Goal: Navigation & Orientation: Find specific page/section

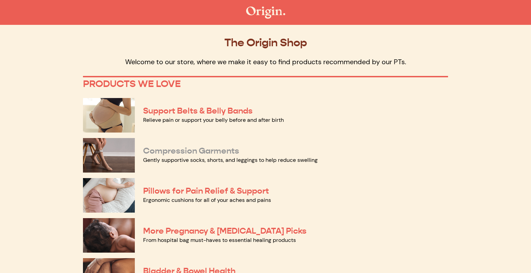
click at [204, 150] on link "Compression Garments" at bounding box center [191, 151] width 96 height 10
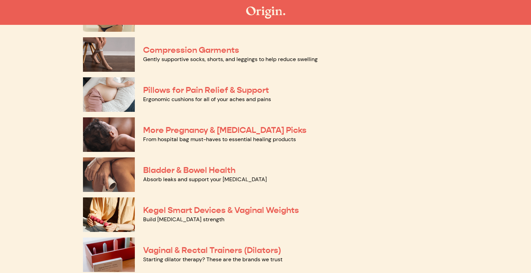
scroll to position [102, 0]
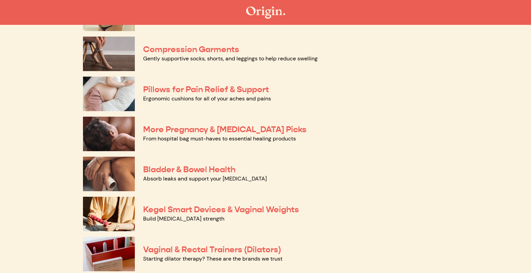
click at [121, 183] on img at bounding box center [109, 174] width 52 height 35
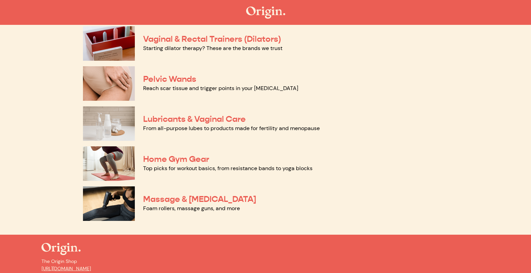
scroll to position [313, 0]
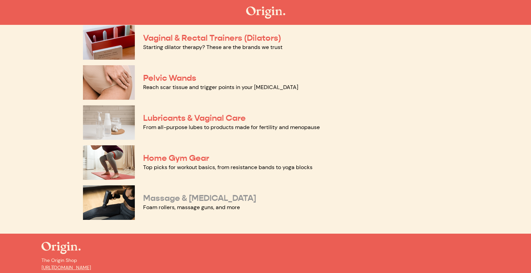
click at [243, 198] on link "Massage & Myofascial Release" at bounding box center [199, 198] width 113 height 10
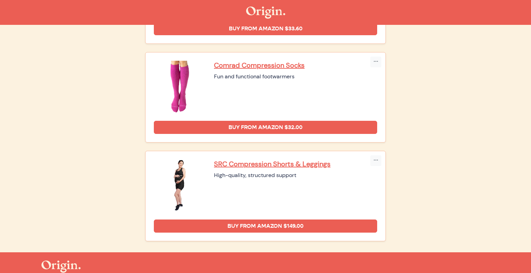
scroll to position [257, 0]
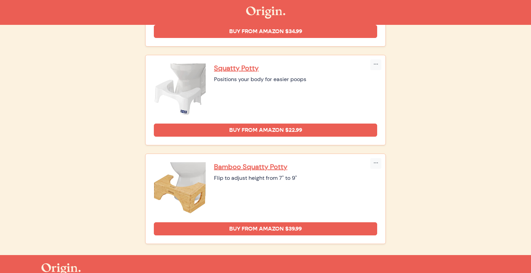
scroll to position [451, 0]
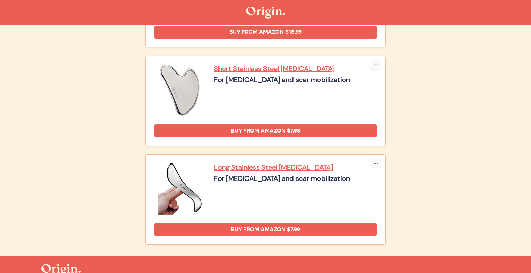
scroll to position [1032, 0]
